Goal: Transaction & Acquisition: Subscribe to service/newsletter

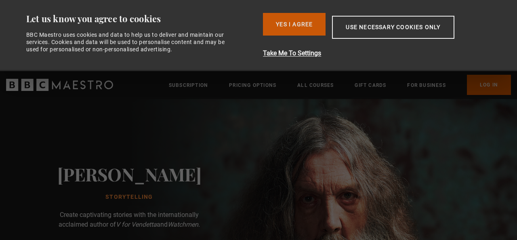
click at [301, 23] on button "Yes I Agree" at bounding box center [294, 24] width 63 height 23
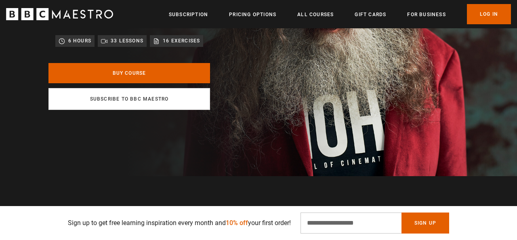
scroll to position [0, 105]
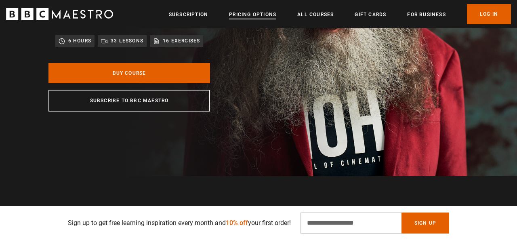
click at [255, 14] on link "Pricing Options" at bounding box center [252, 15] width 47 height 8
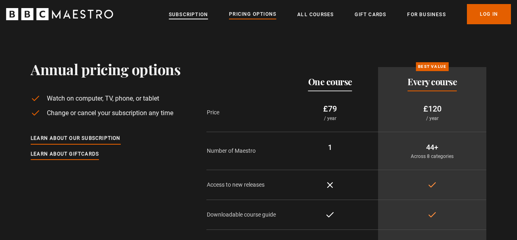
click at [192, 15] on link "Subscription" at bounding box center [188, 15] width 39 height 8
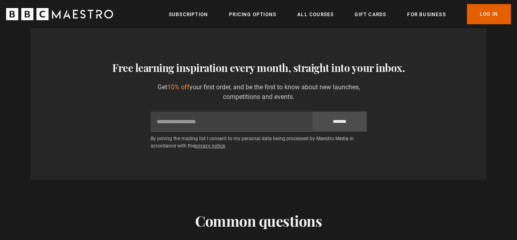
scroll to position [0, 1048]
